Goal: Transaction & Acquisition: Purchase product/service

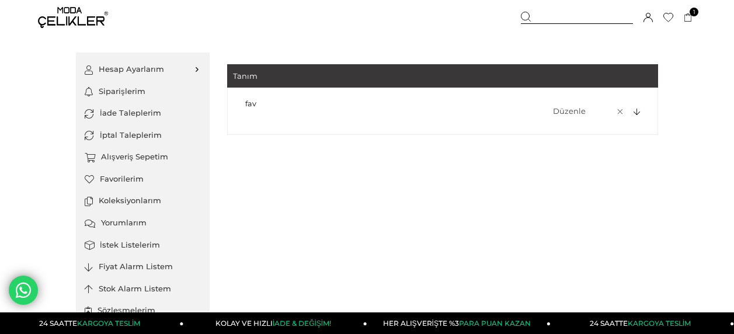
click at [631, 111] on div at bounding box center [635, 111] width 16 height 9
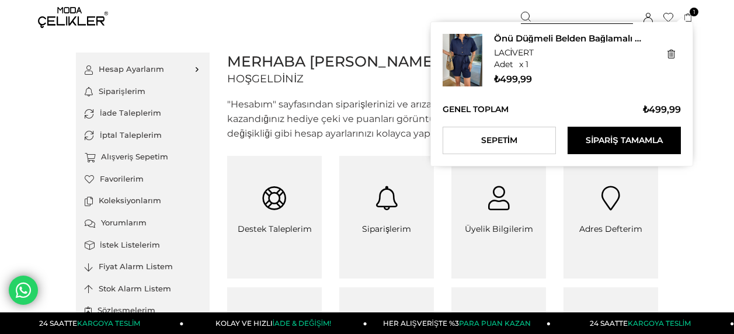
click at [689, 24] on div "Önü Düğmeli Belden Bağlamalı Teyle Lacivert Kadın Şort Tulum 25Y485 LACİVERT x …" at bounding box center [561, 94] width 263 height 145
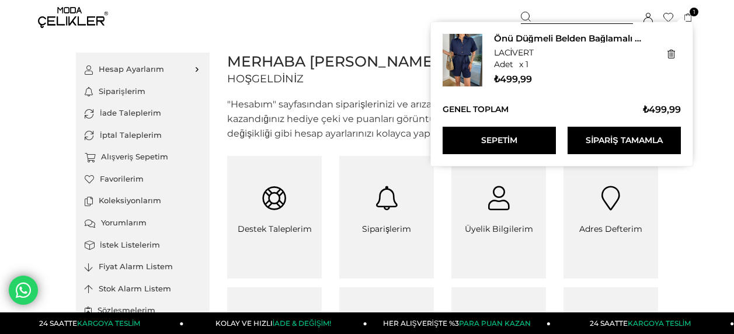
click at [528, 134] on link "Sepetim" at bounding box center [498, 140] width 113 height 27
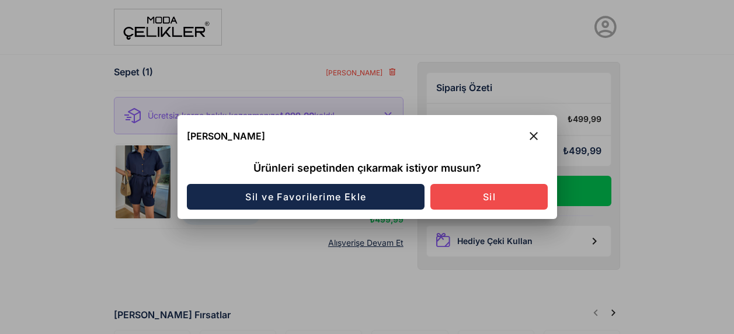
click at [469, 202] on button "Sil" at bounding box center [488, 197] width 117 height 26
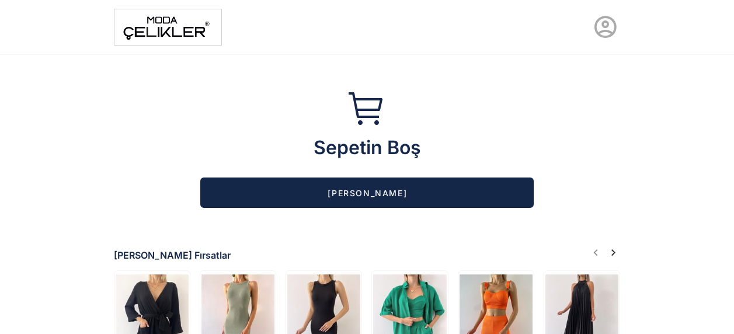
click at [289, 200] on button "Alışverişe Başla" at bounding box center [366, 192] width 333 height 30
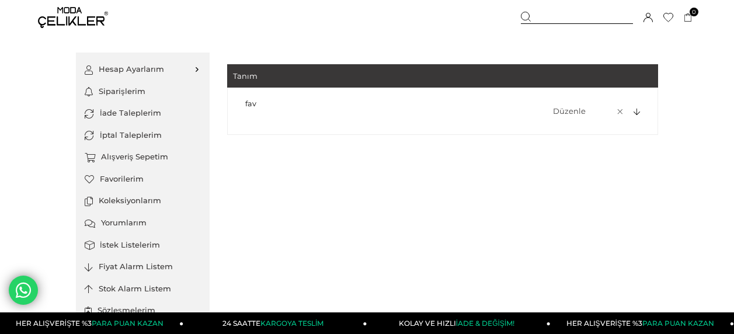
click at [636, 115] on icon at bounding box center [636, 113] width 6 height 8
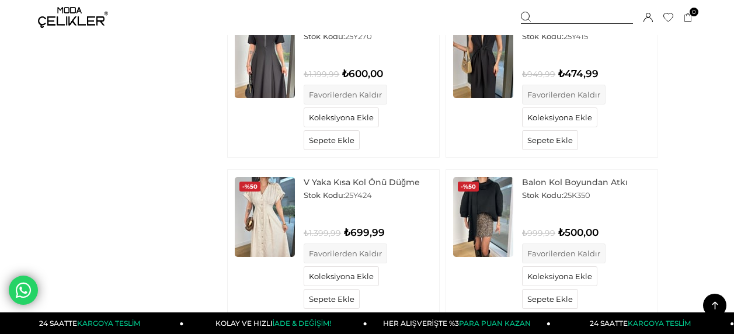
scroll to position [498, 0]
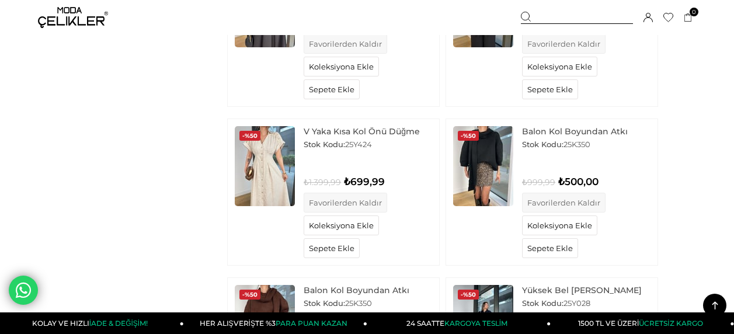
click at [277, 169] on img at bounding box center [265, 166] width 60 height 80
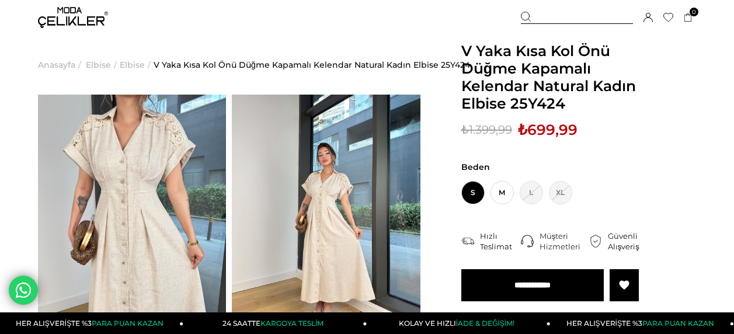
scroll to position [95, 0]
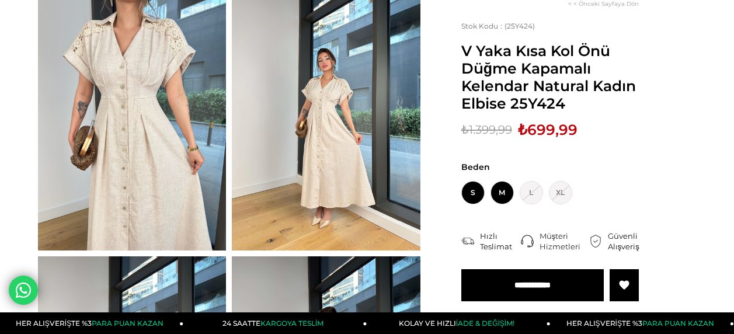
click at [507, 196] on span "M" at bounding box center [501, 192] width 23 height 23
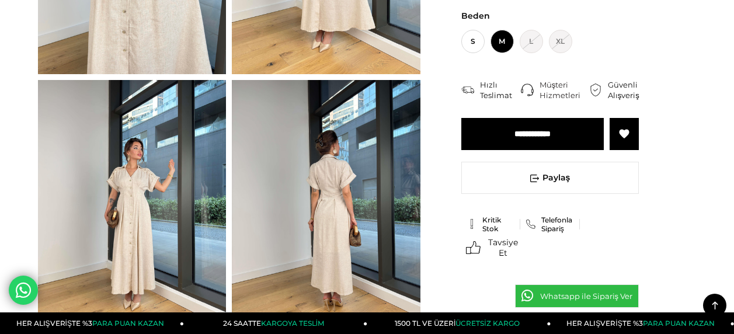
scroll to position [283, 0]
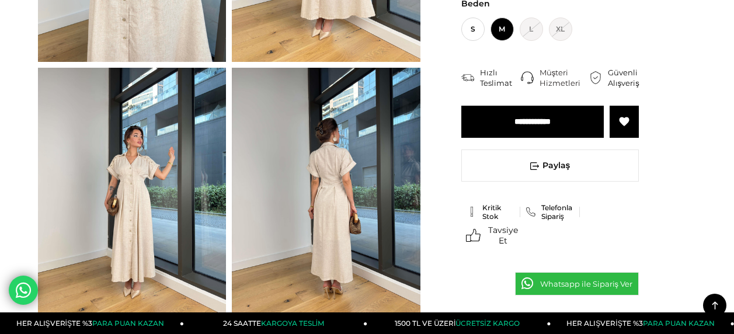
click at [525, 110] on input "**********" at bounding box center [532, 122] width 142 height 32
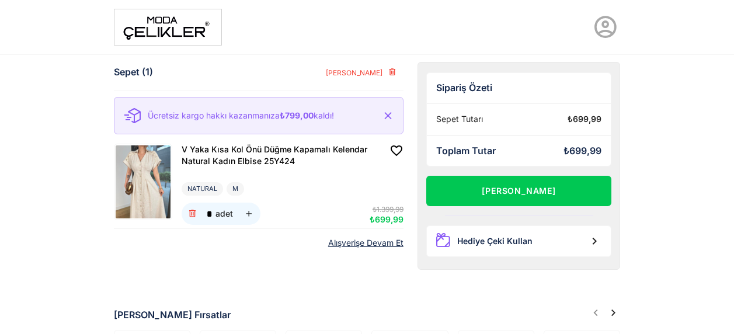
click at [373, 243] on link "Alışverişe Devam Et" at bounding box center [365, 243] width 75 height 10
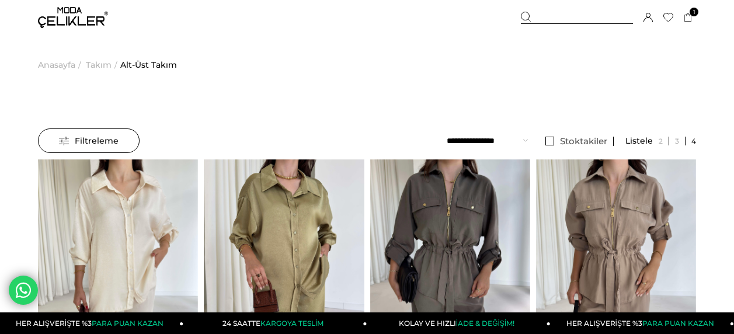
click at [666, 15] on icon at bounding box center [668, 17] width 10 height 9
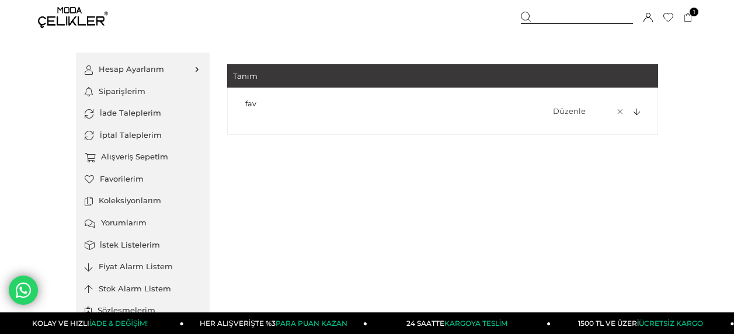
click at [638, 111] on icon at bounding box center [636, 113] width 6 height 8
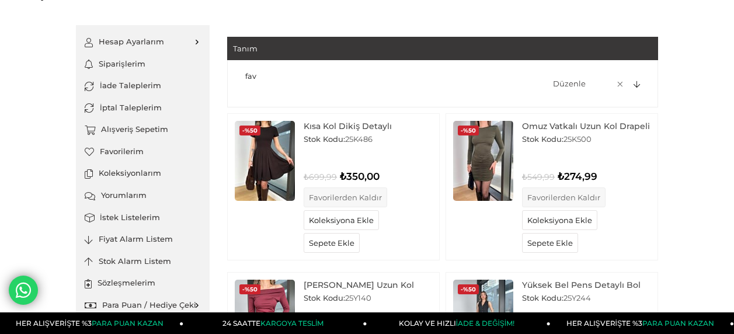
scroll to position [7, 0]
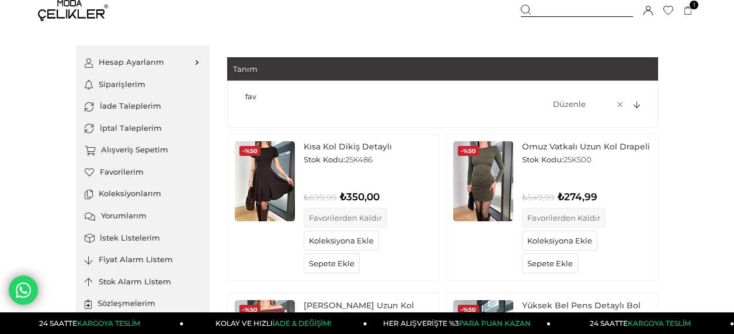
click at [263, 187] on img at bounding box center [265, 181] width 60 height 80
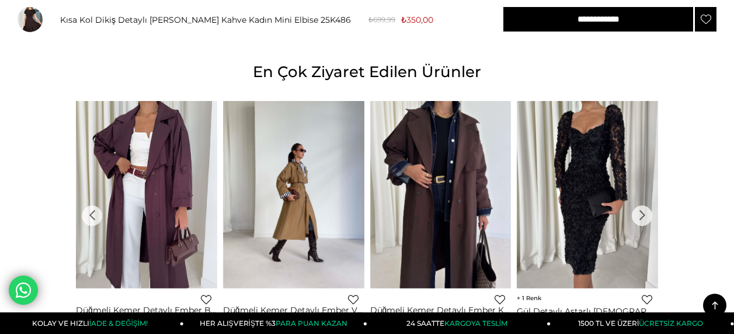
scroll to position [1079, 0]
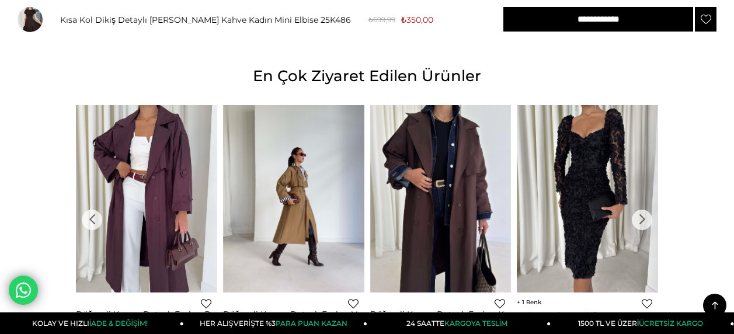
click at [641, 209] on div "›" at bounding box center [641, 219] width 20 height 20
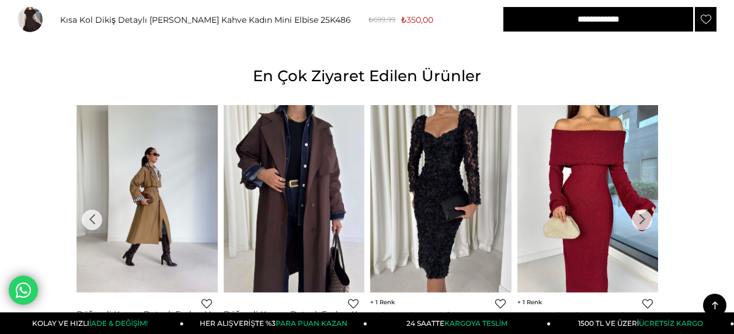
click at [641, 209] on div "›" at bounding box center [641, 219] width 20 height 20
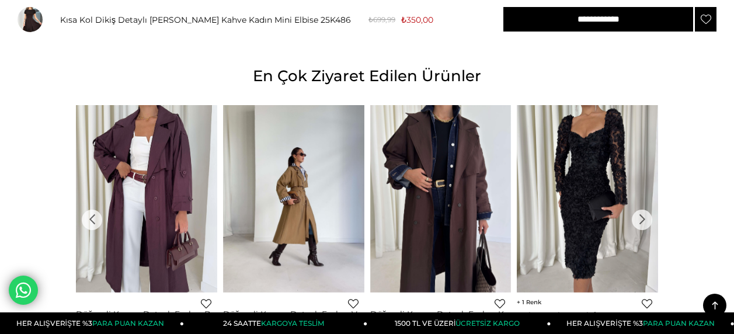
click at [640, 209] on div "›" at bounding box center [641, 219] width 20 height 20
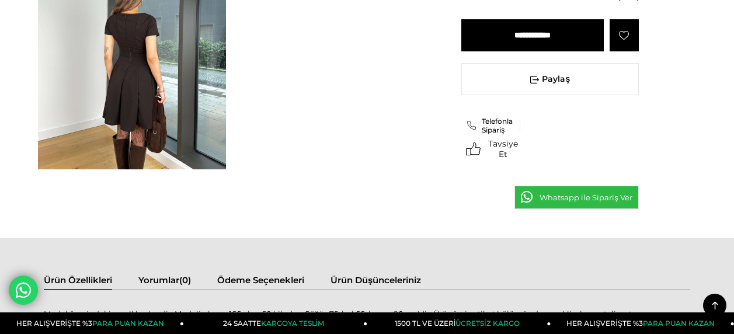
scroll to position [0, 0]
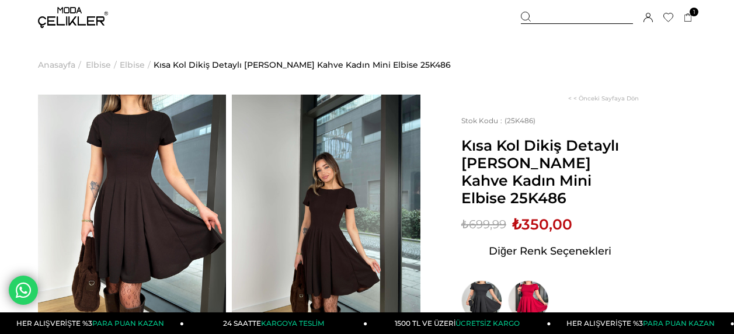
click at [666, 16] on icon at bounding box center [668, 17] width 10 height 9
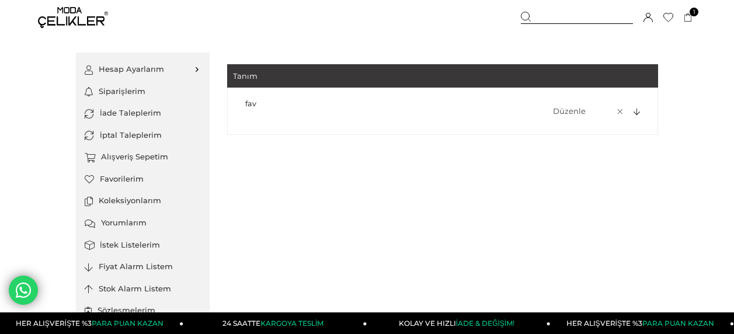
scroll to position [12, 0]
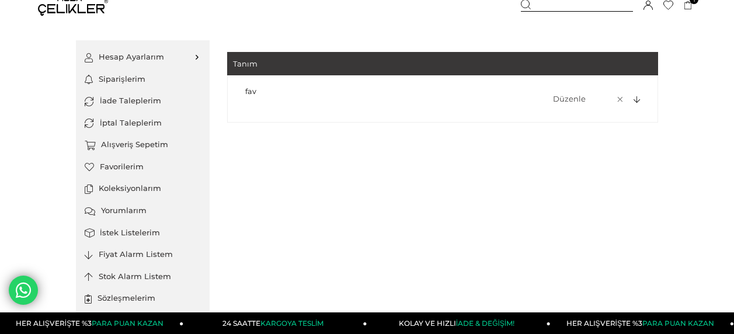
click at [635, 102] on icon at bounding box center [636, 100] width 6 height 8
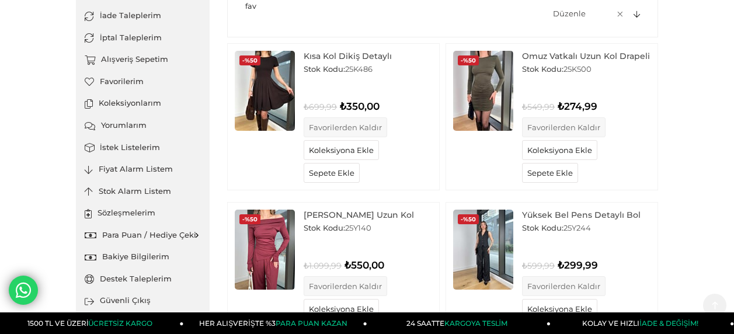
scroll to position [94, 0]
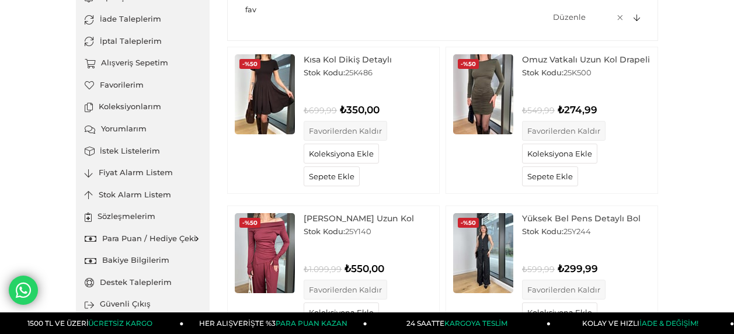
click at [489, 75] on img at bounding box center [483, 94] width 60 height 80
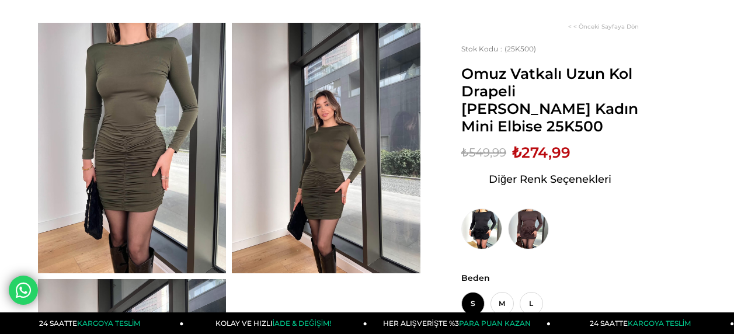
scroll to position [76, 0]
